Goal: Obtain resource: Obtain resource

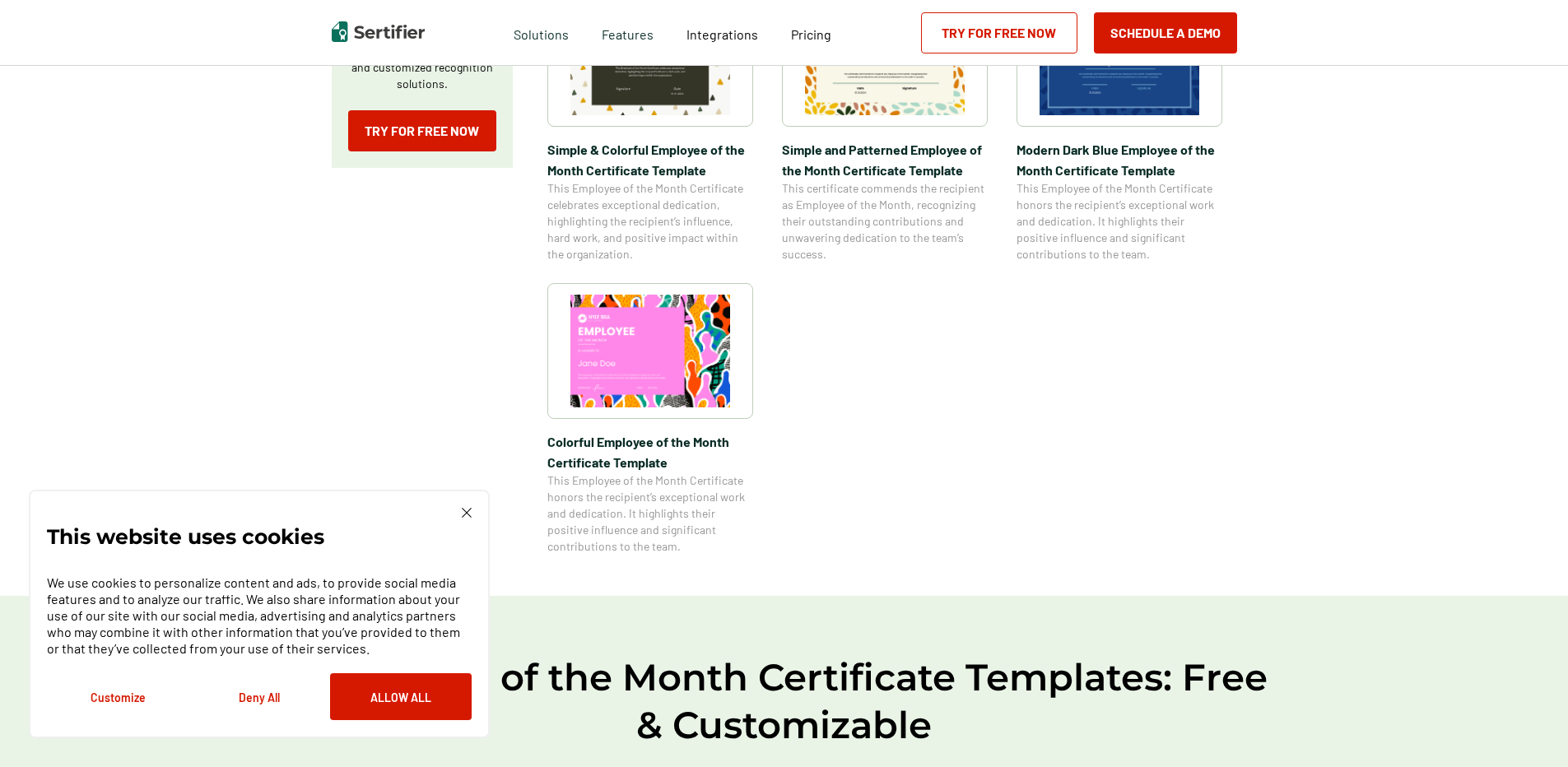
scroll to position [412, 0]
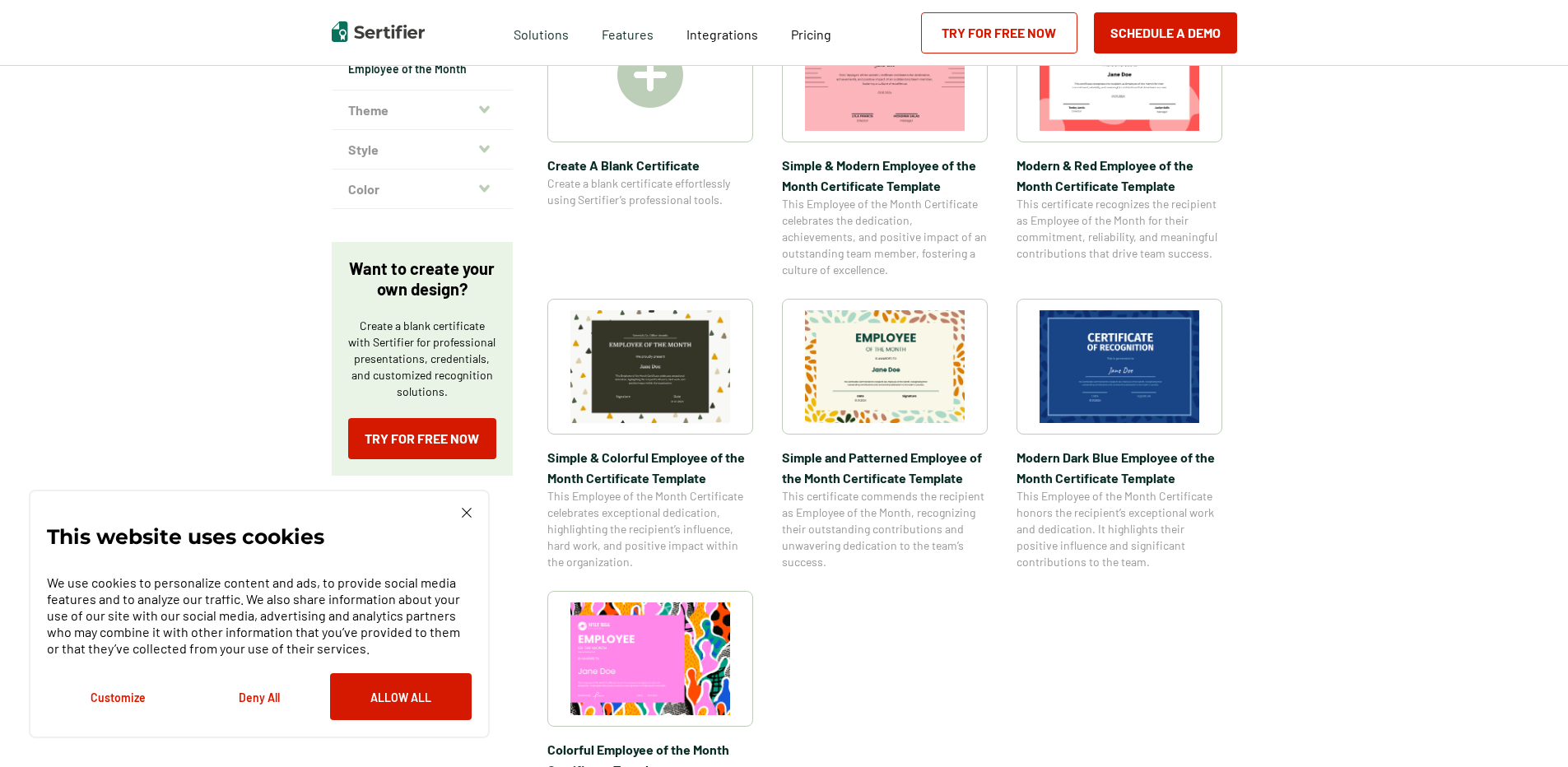
click at [886, 394] on img at bounding box center [886, 367] width 160 height 112
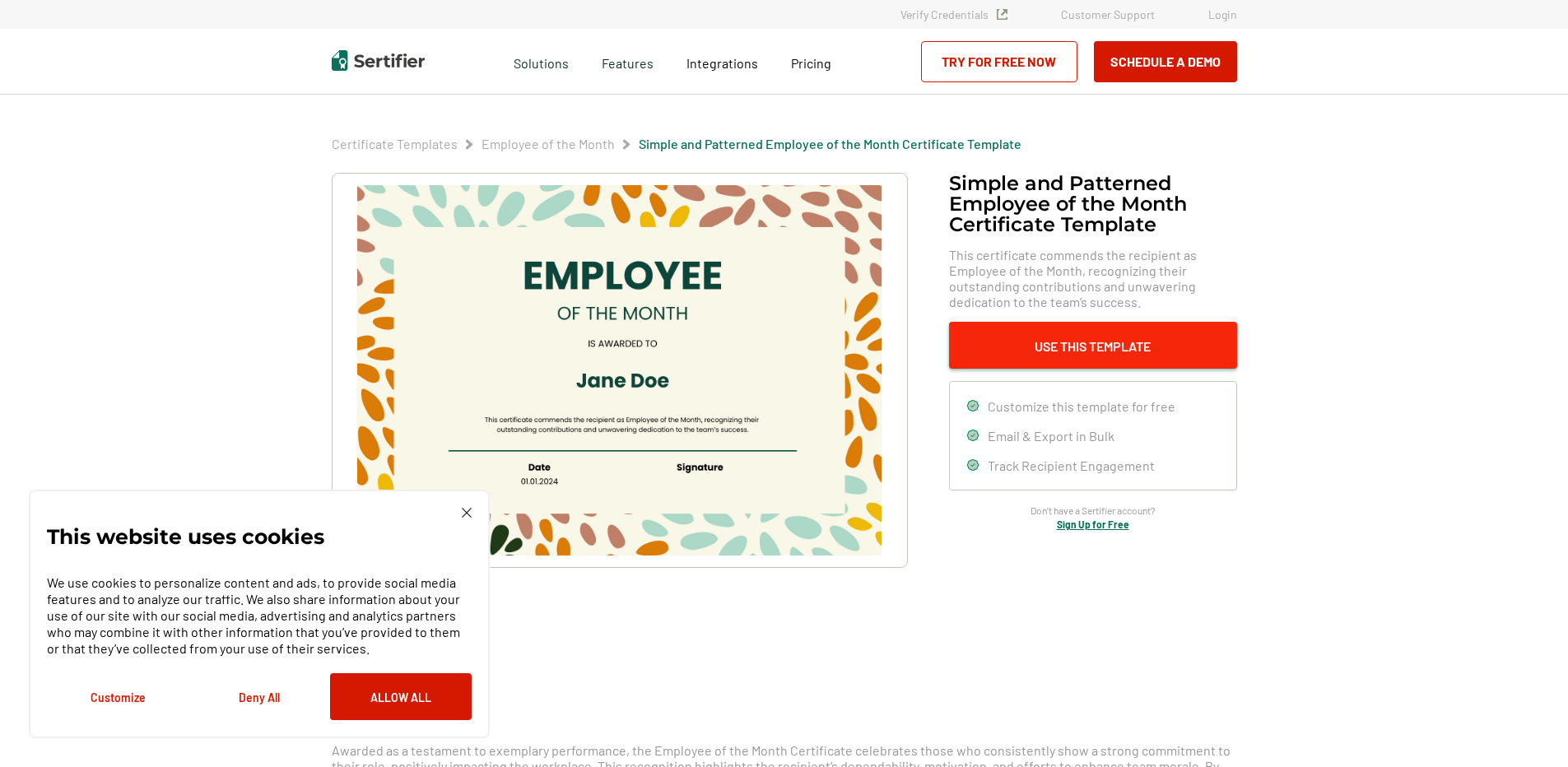
click at [1137, 348] on button "Use This Template" at bounding box center [1093, 345] width 288 height 47
